Goal: Information Seeking & Learning: Learn about a topic

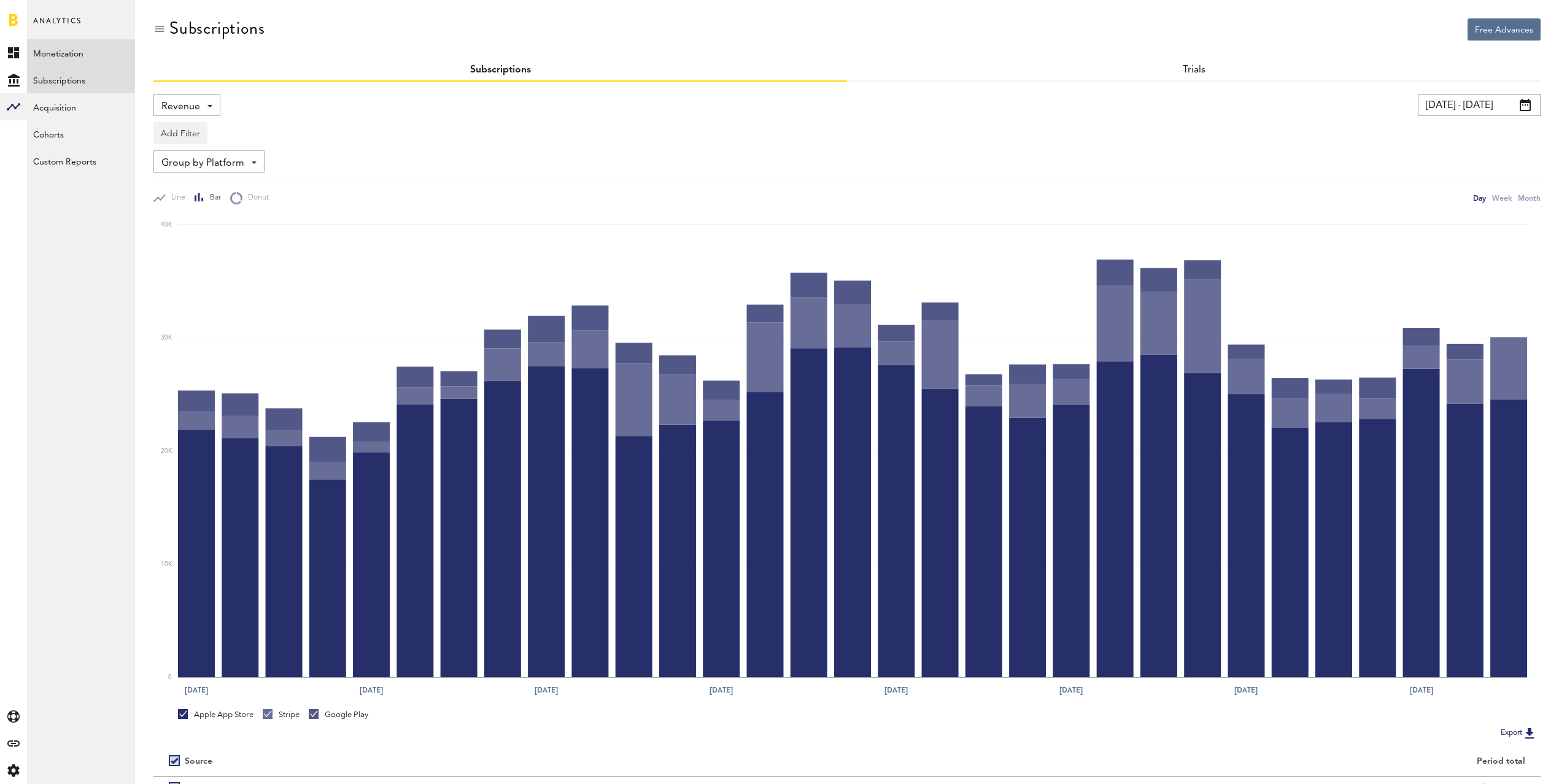
click at [66, 43] on link "Monetization" at bounding box center [81, 53] width 108 height 27
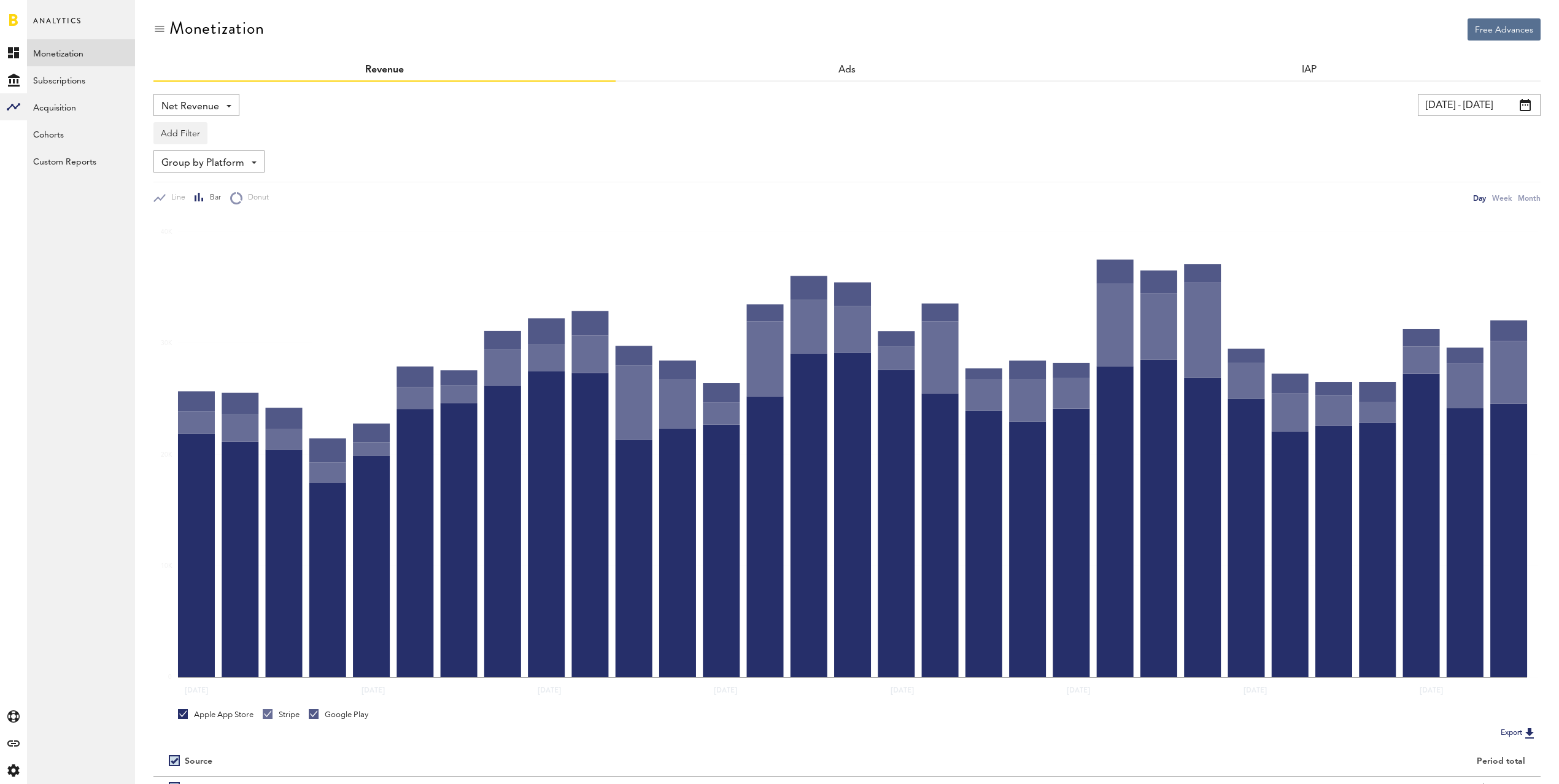
click at [218, 100] on span "Net Revenue" at bounding box center [190, 107] width 58 height 21
click at [211, 152] on span "Gross Revenue" at bounding box center [196, 156] width 61 height 21
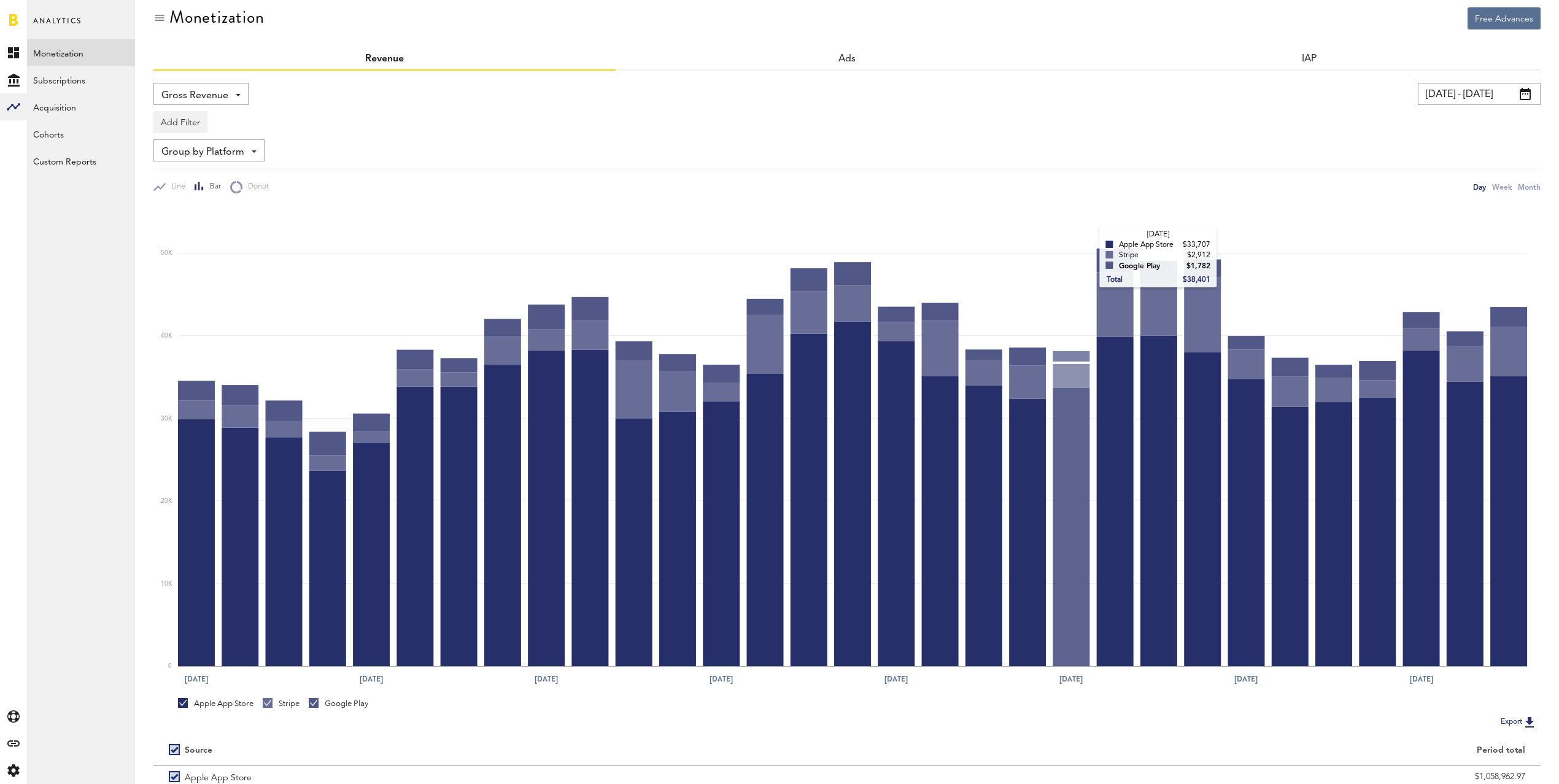
scroll to position [124, 0]
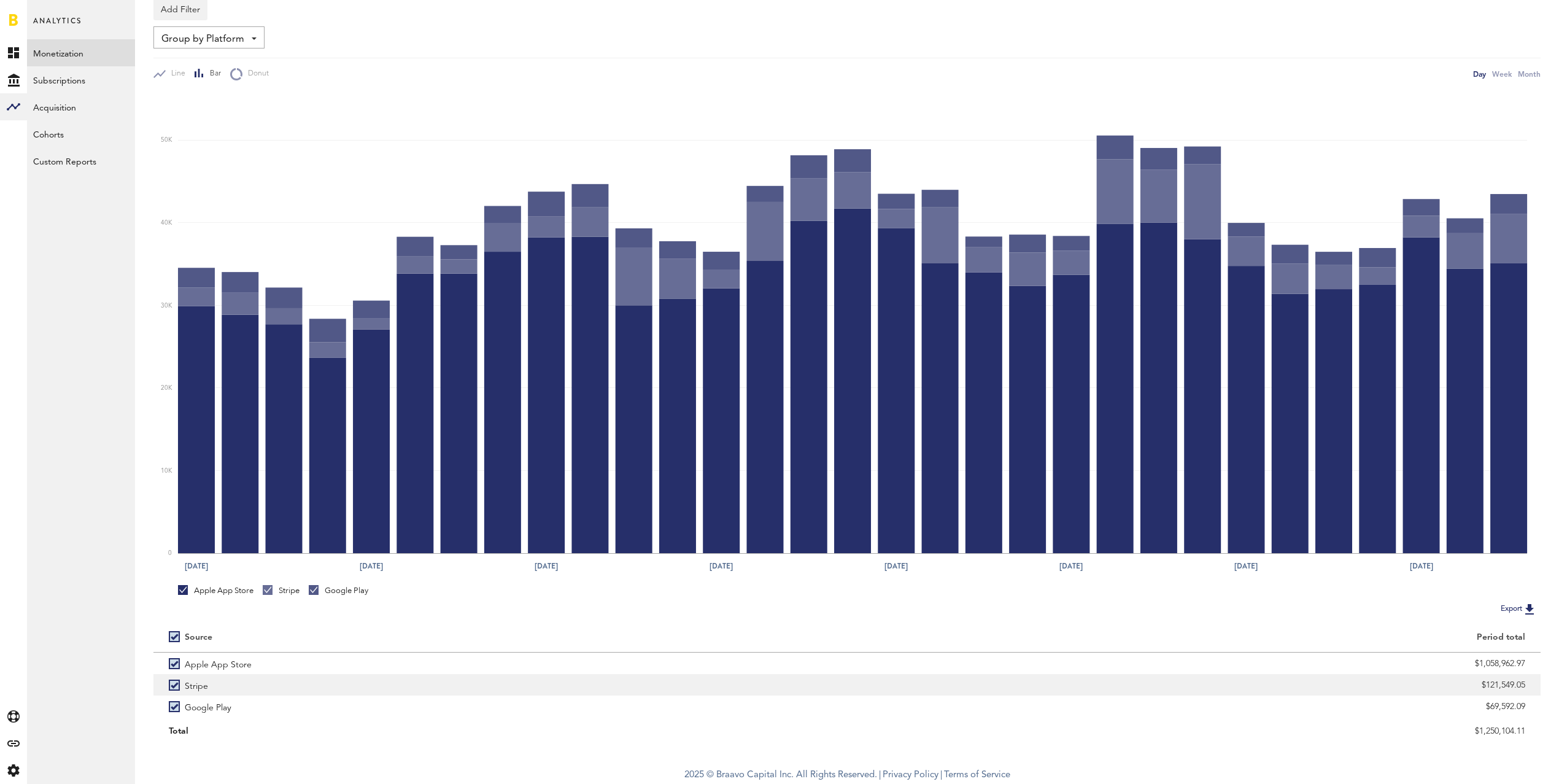
click at [174, 687] on label "Stripe" at bounding box center [499, 685] width 663 height 22
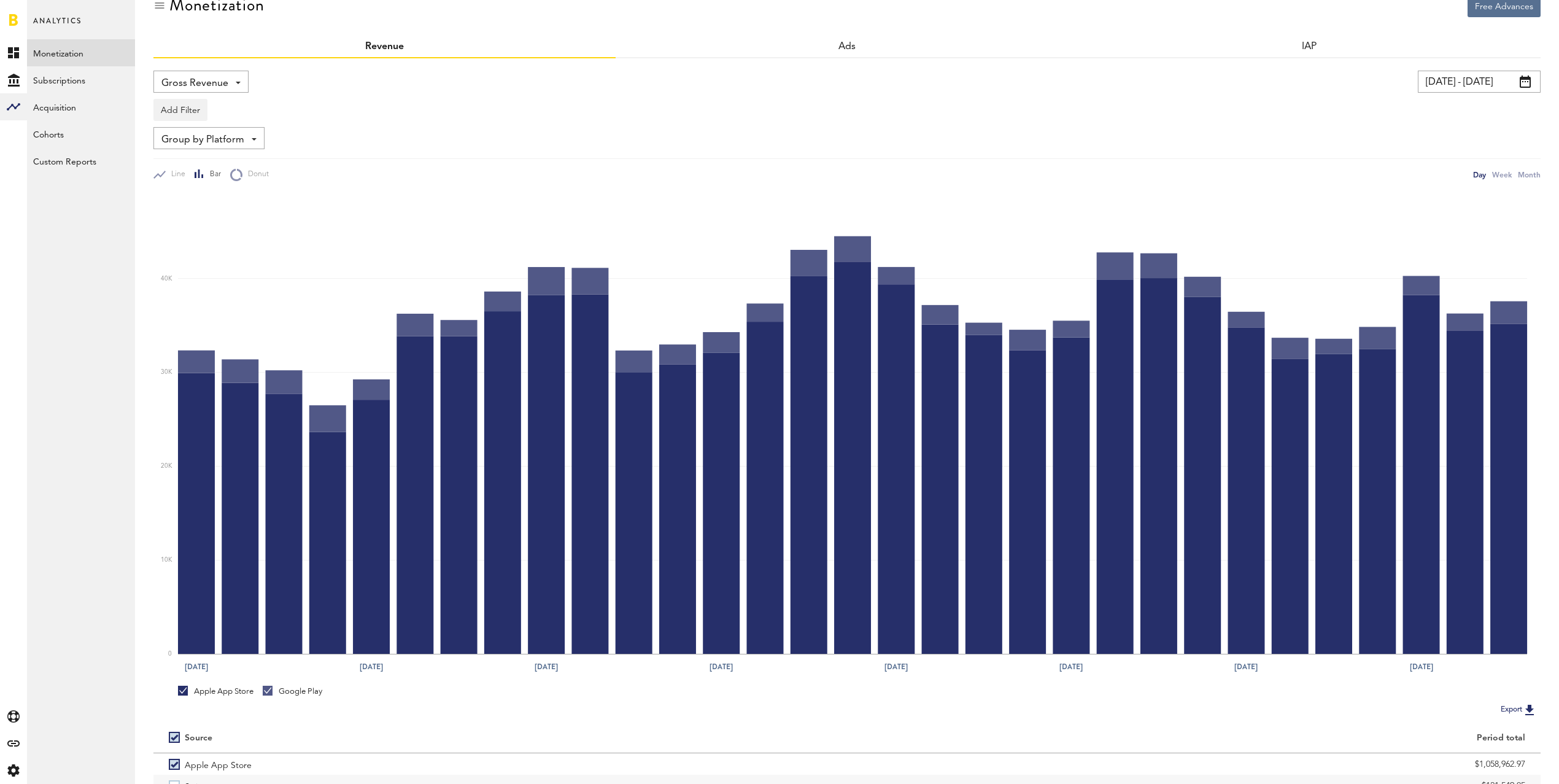
scroll to position [0, 0]
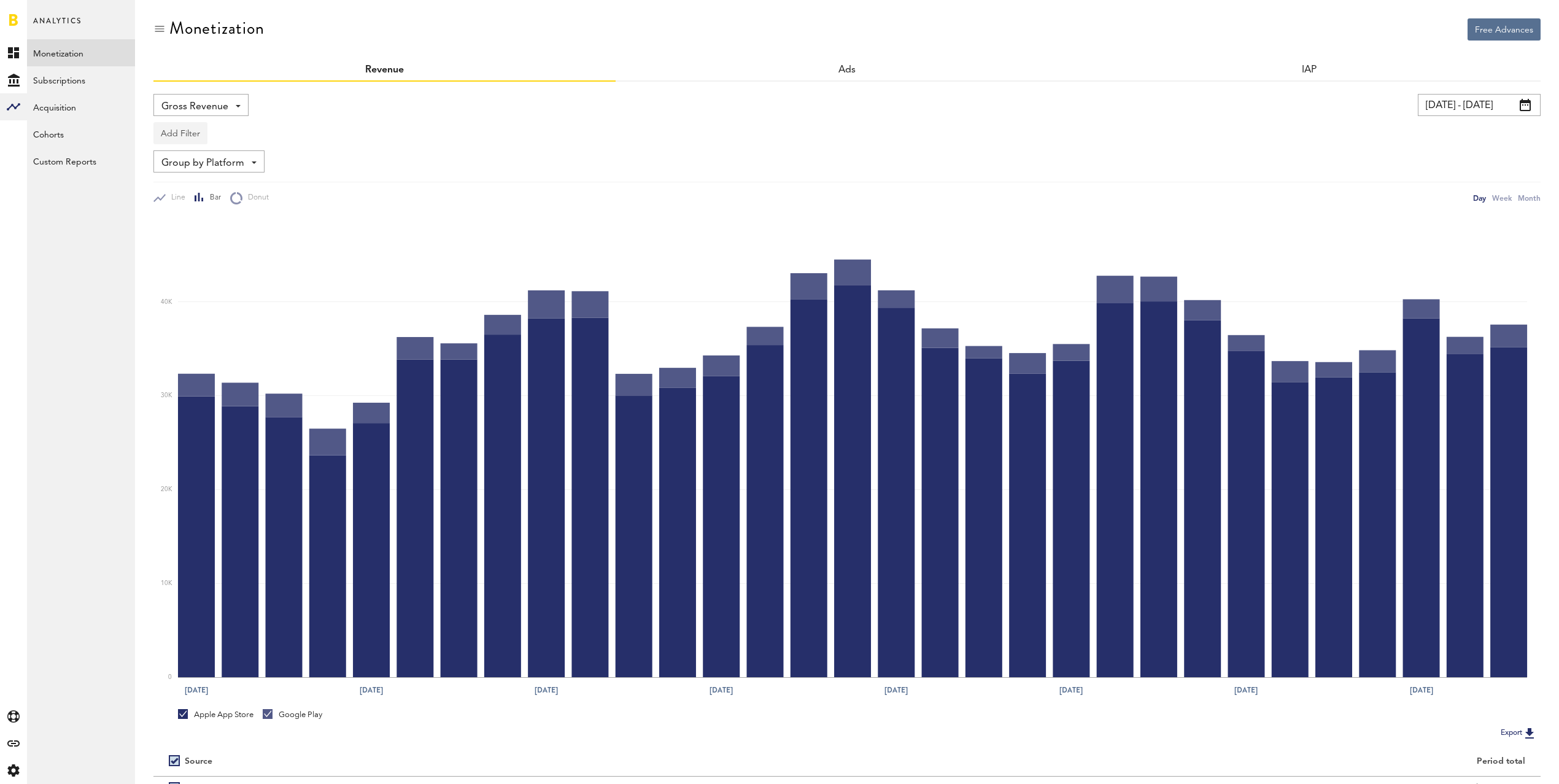
click at [179, 131] on button "Add Filter" at bounding box center [180, 132] width 54 height 22
click at [191, 184] on li "Apps" at bounding box center [199, 186] width 78 height 22
click at [201, 137] on div "Apps" at bounding box center [199, 135] width 53 height 21
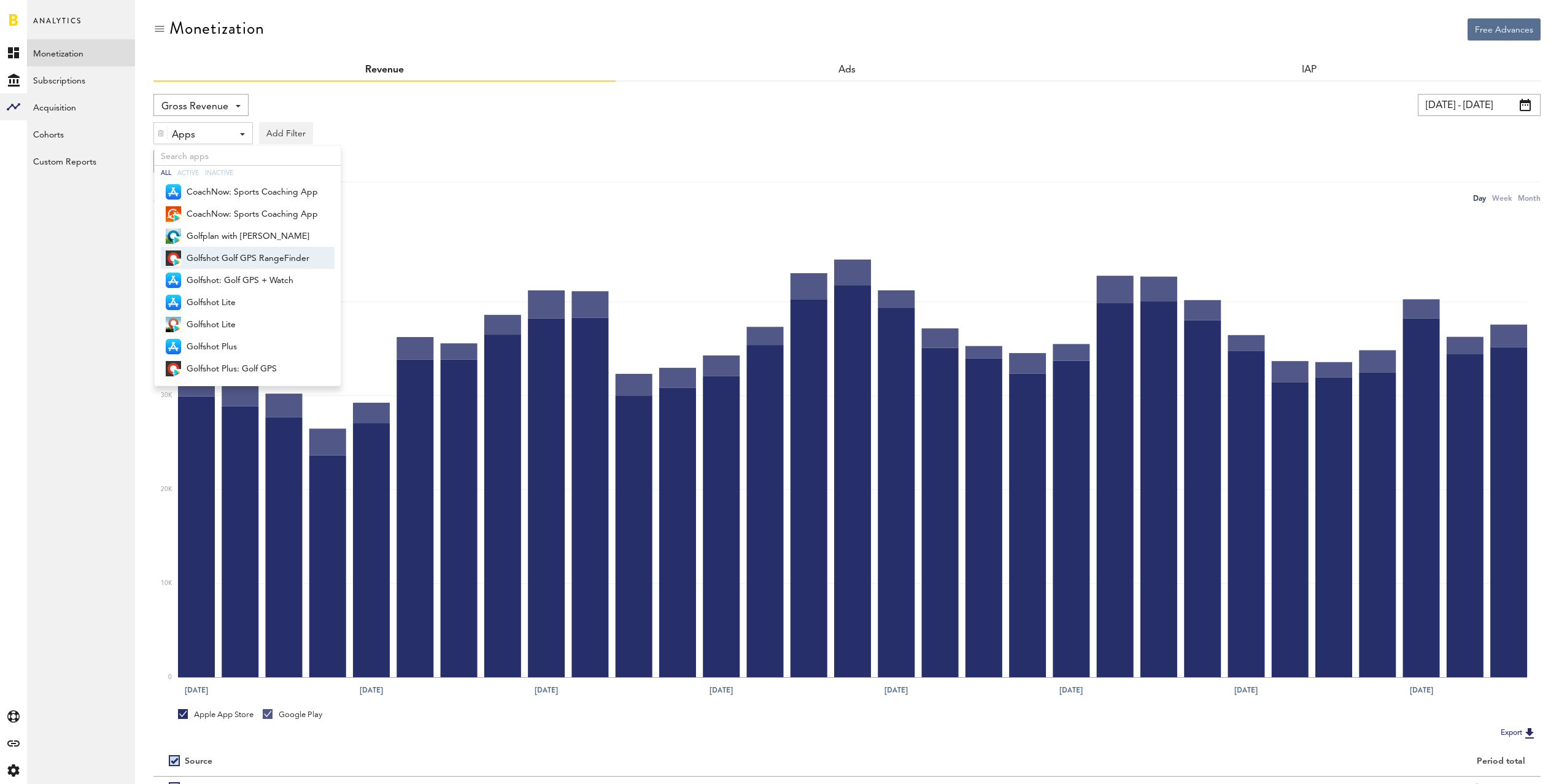
click at [224, 256] on span "Golfshot Golf GPS RangeFinder" at bounding box center [252, 258] width 131 height 21
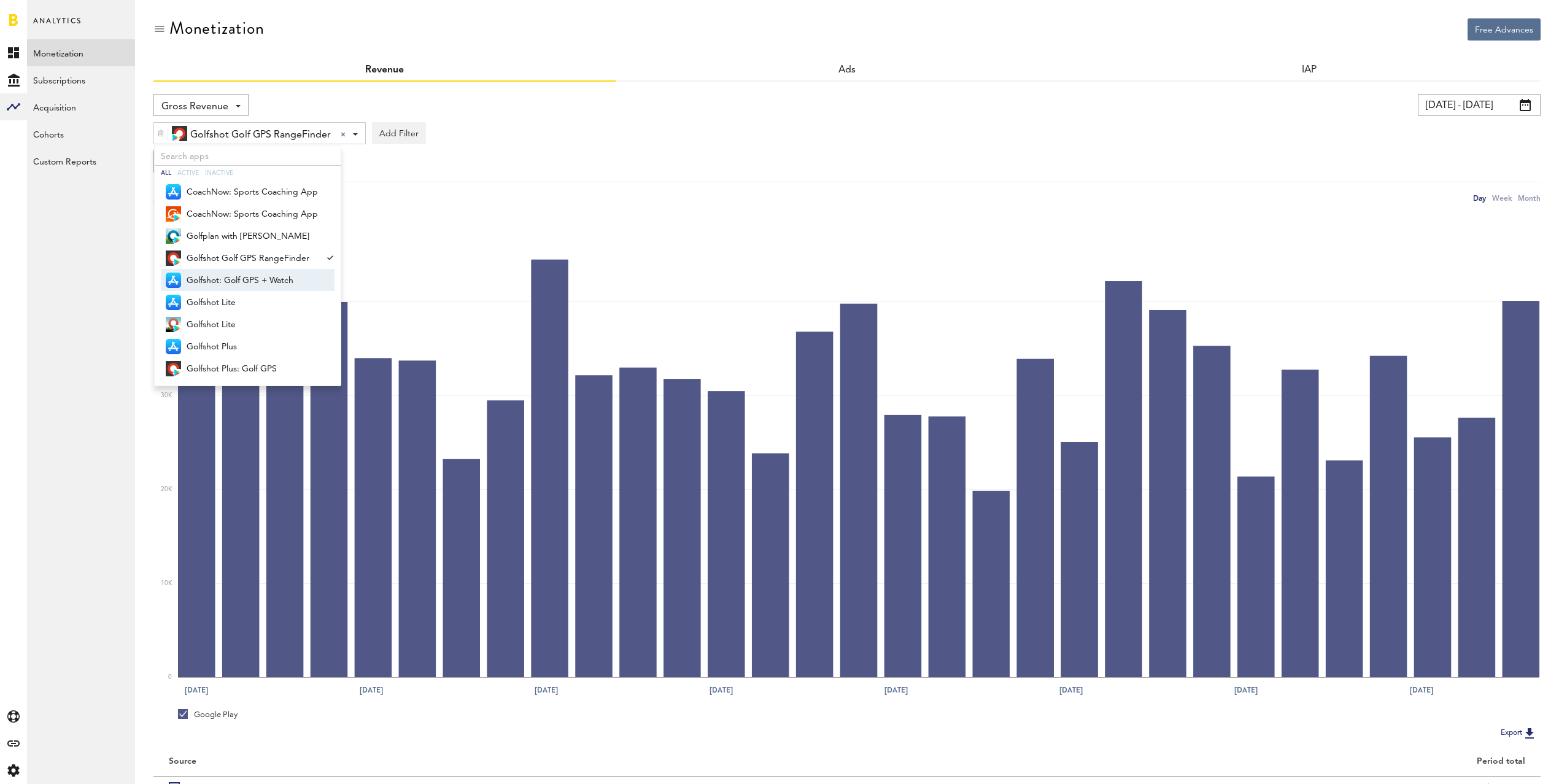
click at [226, 281] on span "Golfshot: Golf GPS + Watch" at bounding box center [252, 281] width 131 height 21
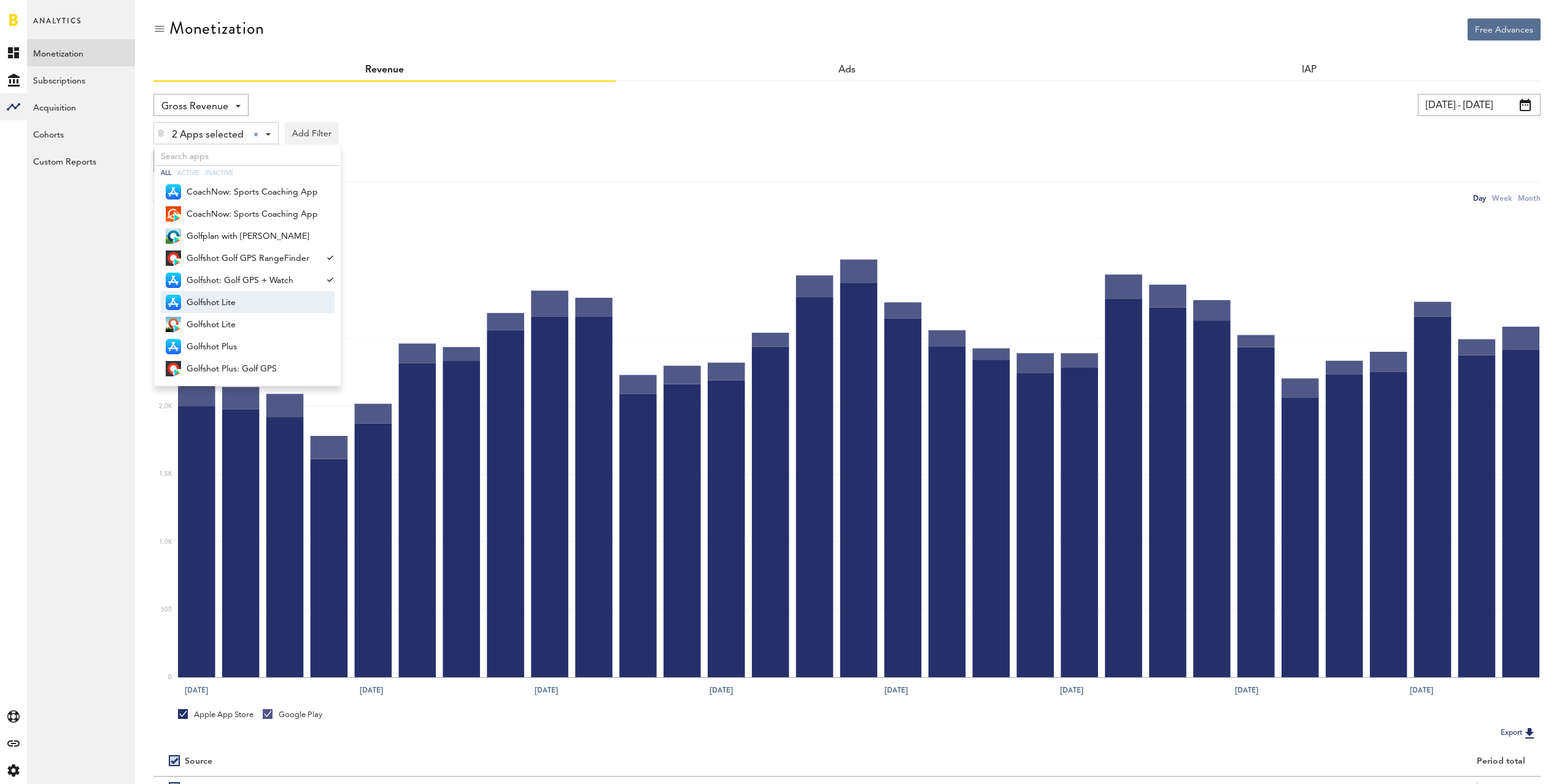
click at [223, 301] on span "Golfshot Lite" at bounding box center [252, 303] width 131 height 21
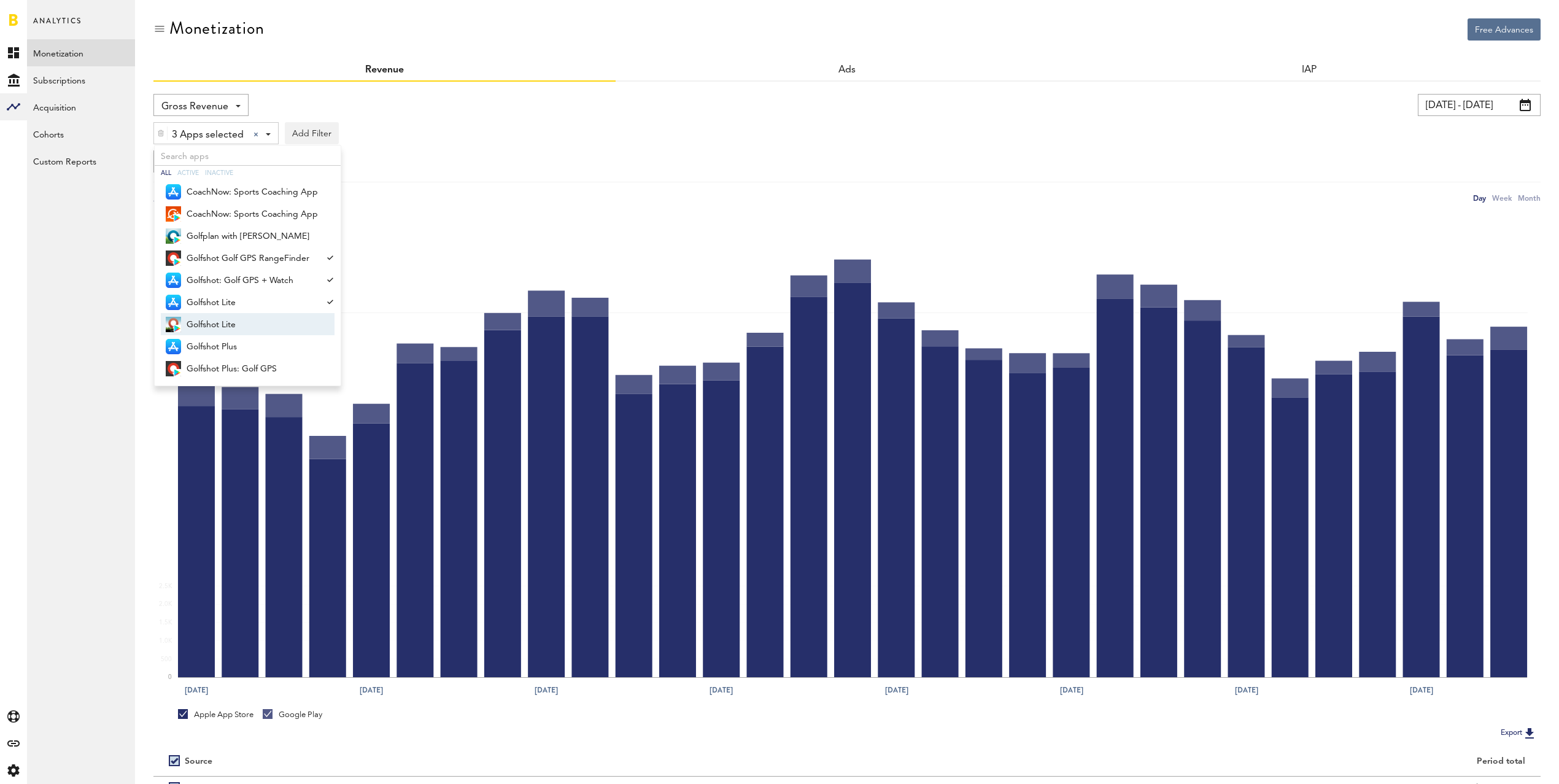
click at [221, 325] on span "Golfshot Lite" at bounding box center [252, 324] width 131 height 21
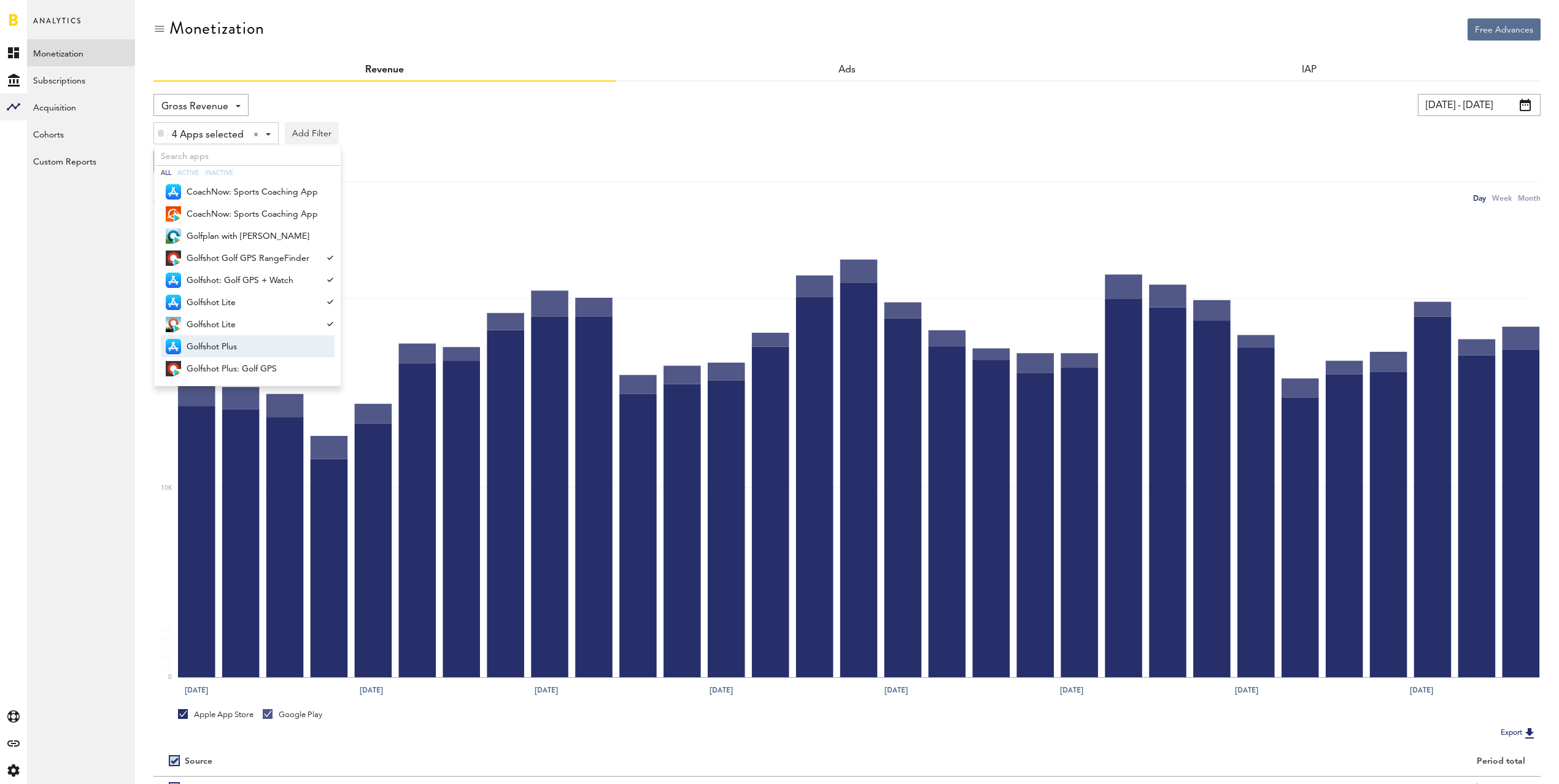
drag, startPoint x: 228, startPoint y: 347, endPoint x: 231, endPoint y: 357, distance: 10.4
click at [228, 347] on span "Golfshot Plus" at bounding box center [252, 347] width 131 height 21
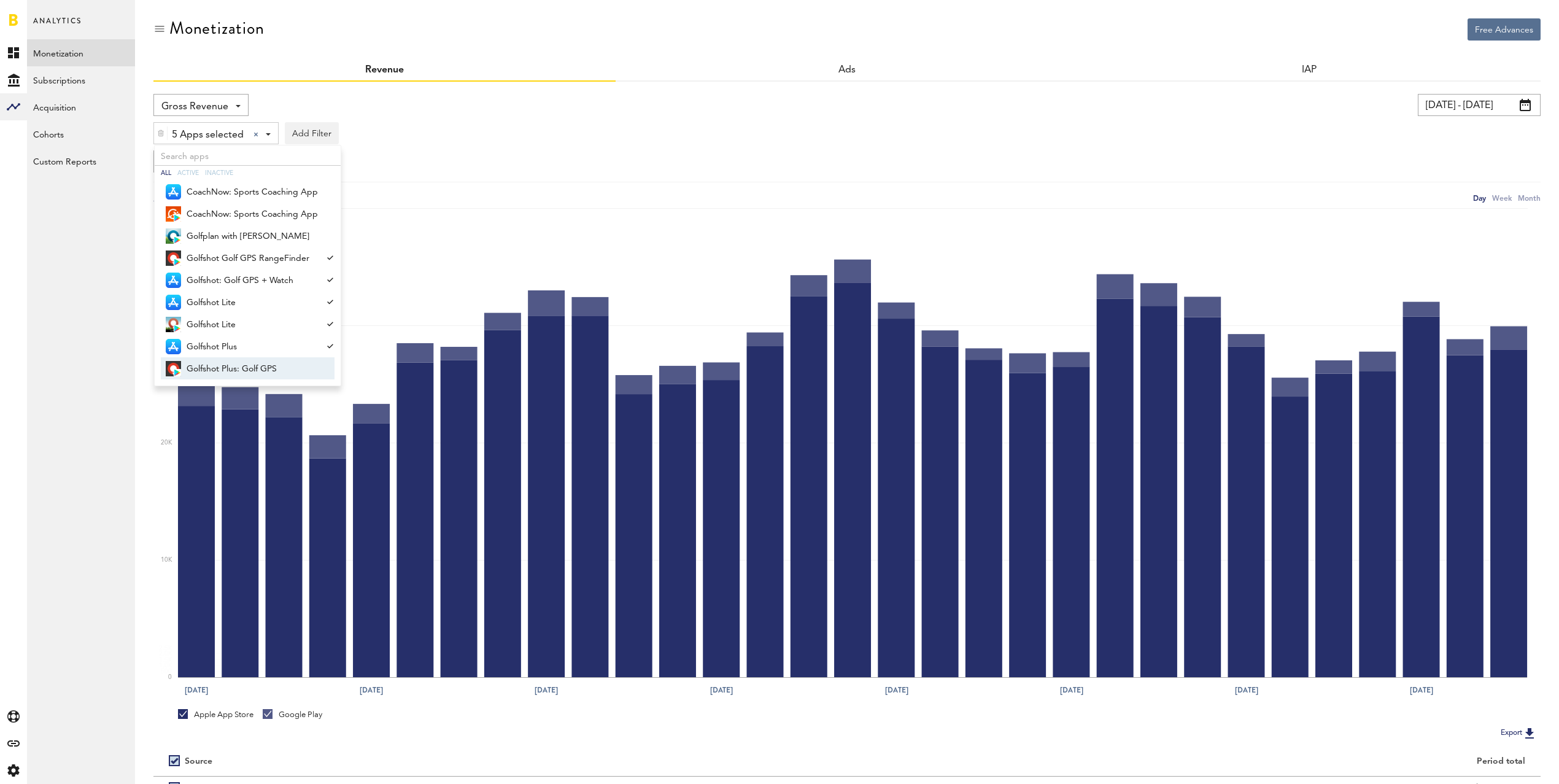
click at [239, 363] on span "Golfshot Plus: Golf GPS" at bounding box center [252, 369] width 131 height 21
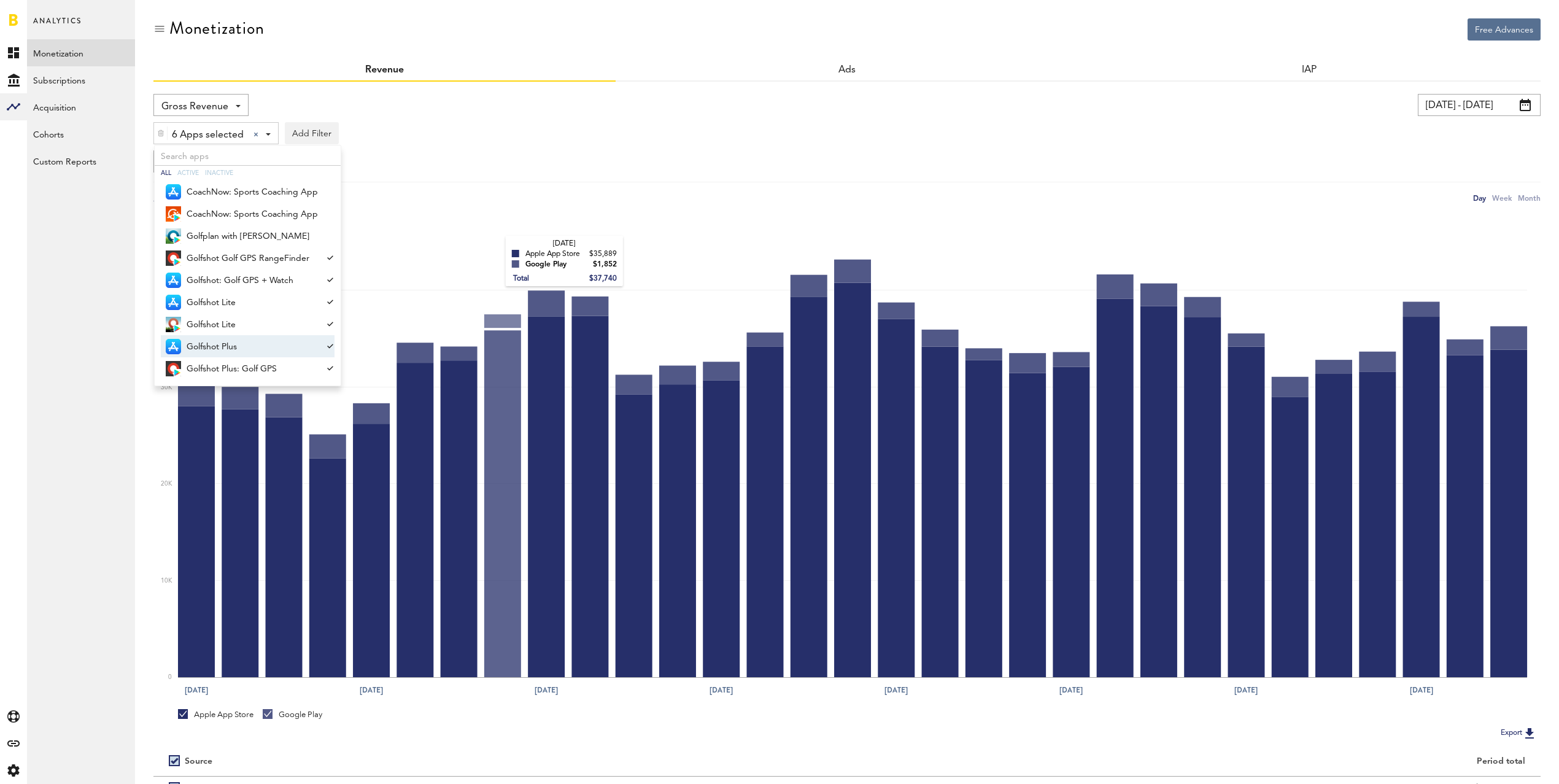
click at [524, 204] on icon "[DATE] [DATE] [DATE] Aug [DATE] Aug [DATE] Aug 29 0 10K 20K 30K 40K [DATE] Appl…" at bounding box center [847, 453] width 1388 height 497
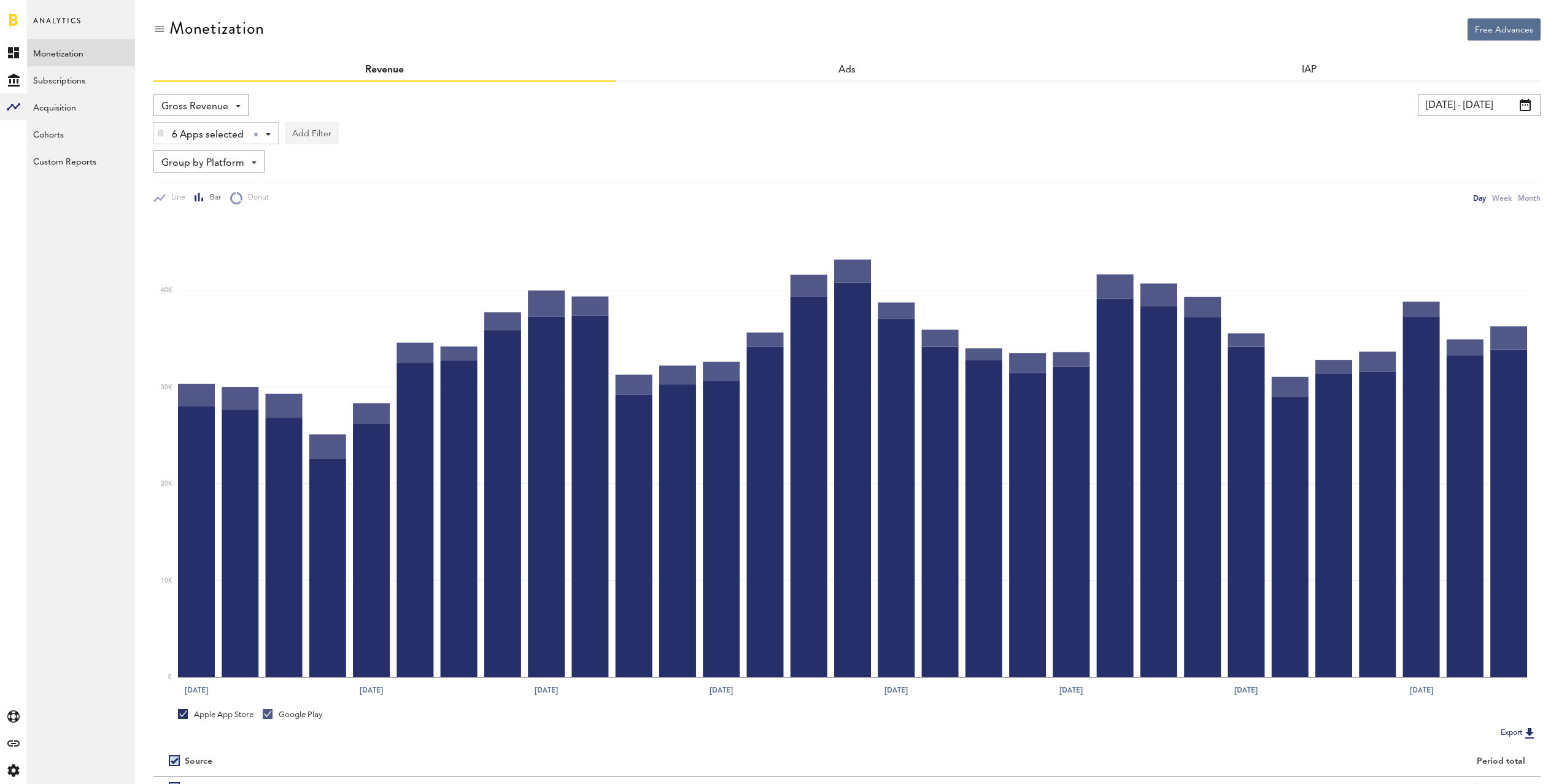
click at [163, 133] on img at bounding box center [161, 132] width 8 height 9
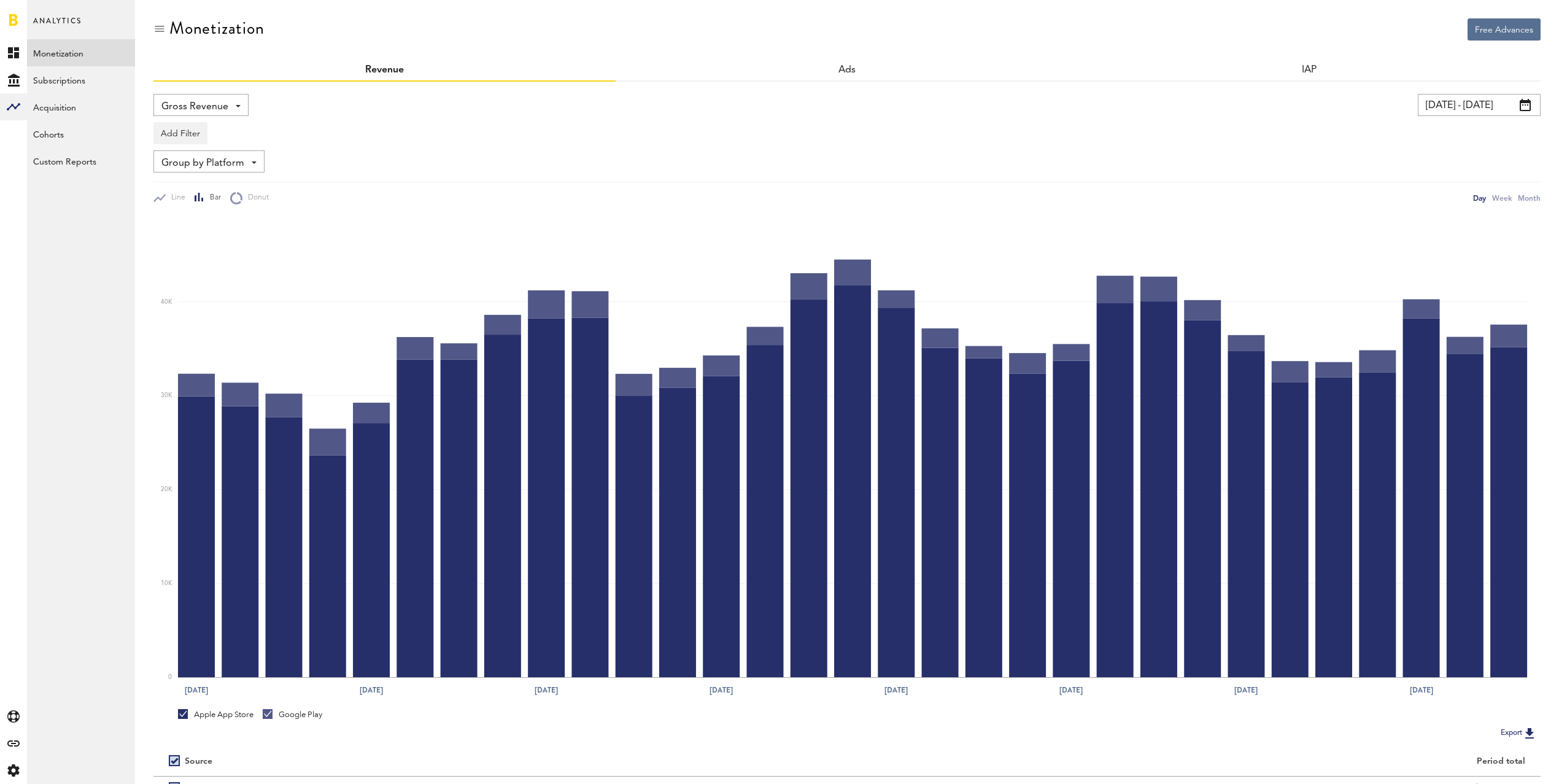
click at [1445, 102] on input "[DATE] - [DATE]" at bounding box center [1480, 104] width 123 height 22
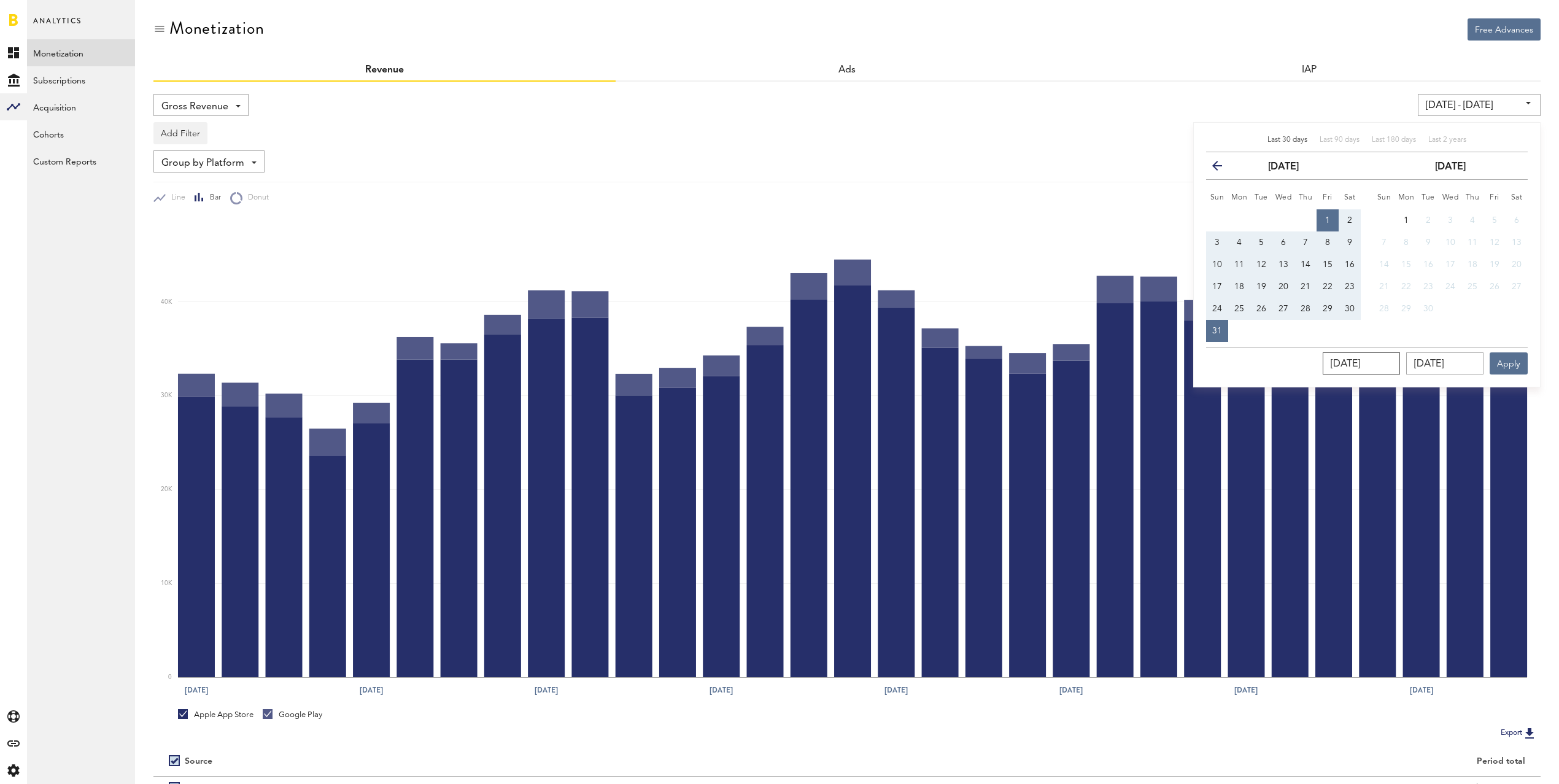
click at [1396, 362] on input "[DATE]" at bounding box center [1362, 363] width 78 height 22
click at [1400, 363] on input "[DATE]" at bounding box center [1362, 363] width 78 height 22
type input "08/01/202_"
type input "[DATE] - [DATE]"
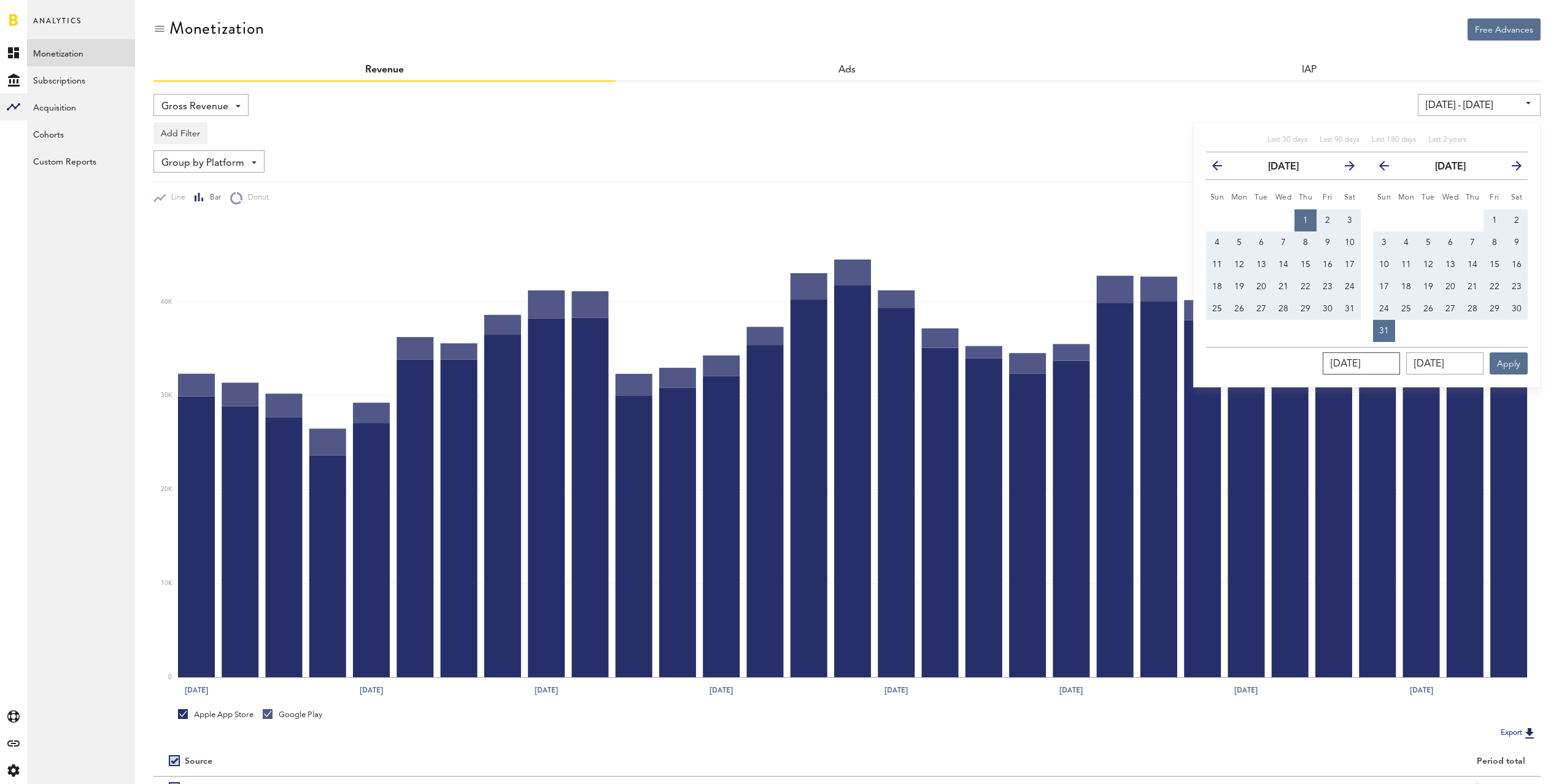
type input "[DATE]"
click at [1478, 363] on input "[DATE]" at bounding box center [1445, 363] width 78 height 22
type input "08/31/202_"
type input "[DATE] - [DATE]"
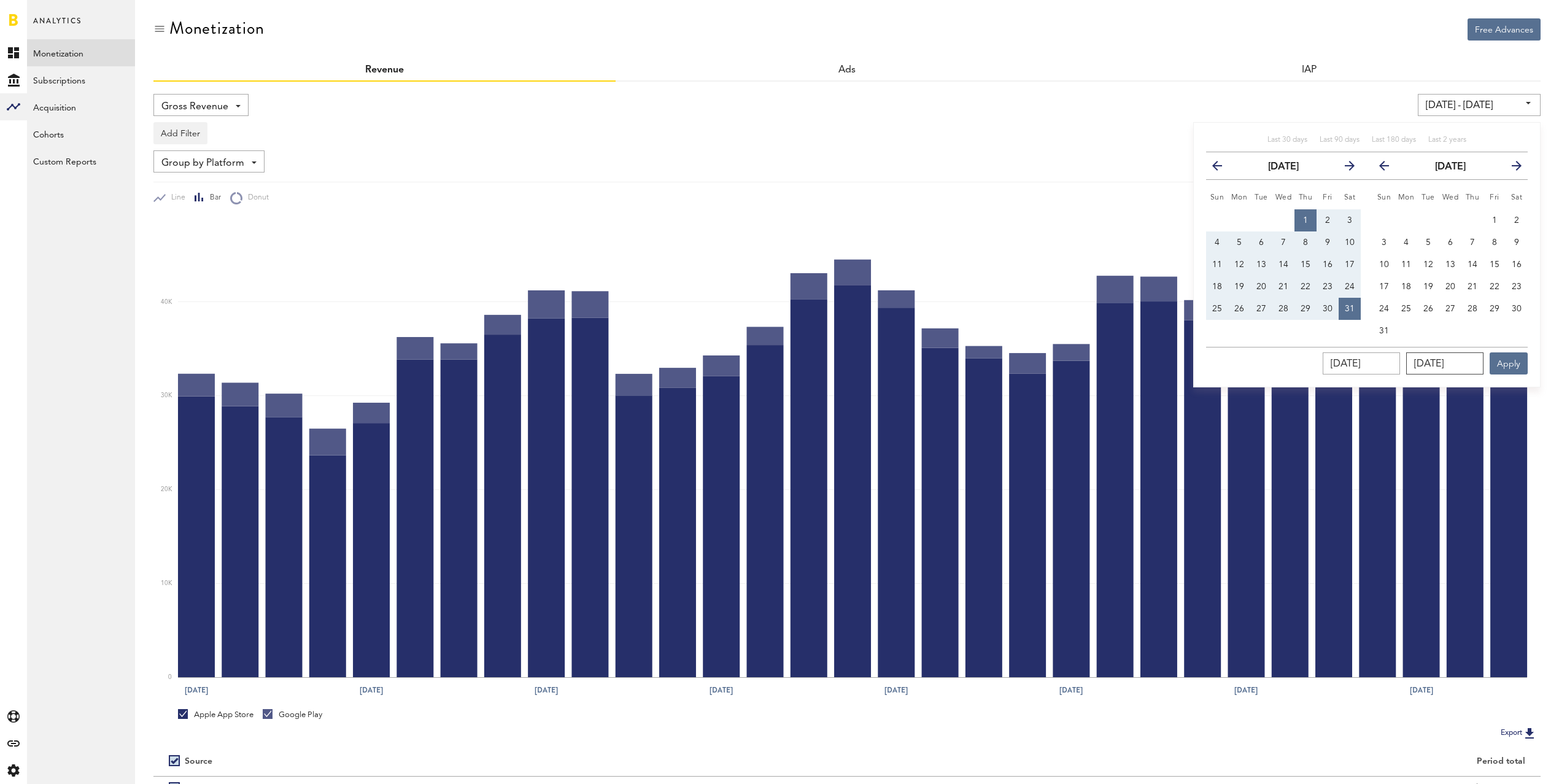
type input "[DATE]"
click at [1519, 370] on button "Apply" at bounding box center [1509, 363] width 38 height 22
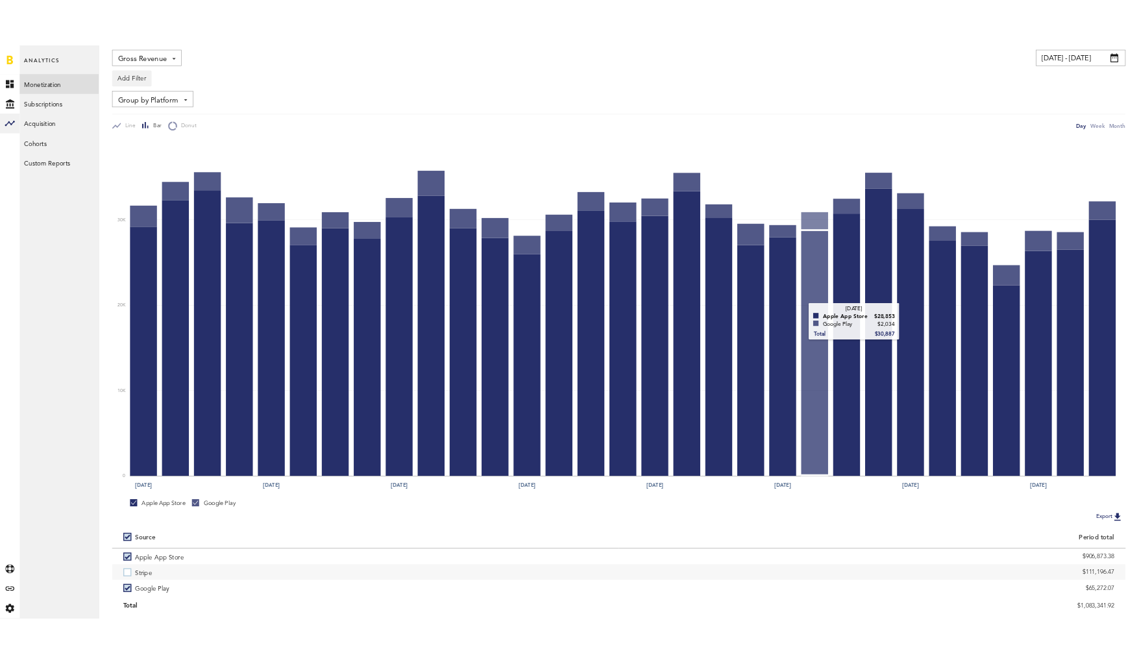
scroll to position [131, 0]
